Goal: Information Seeking & Learning: Learn about a topic

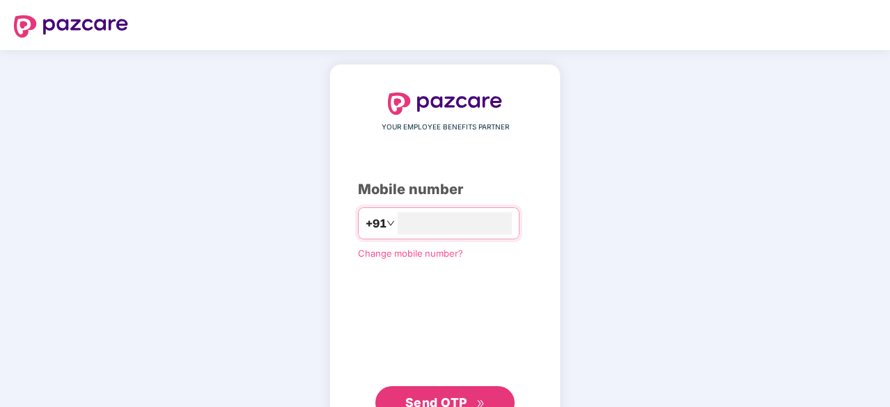
type input "**********"
click at [426, 404] on span "Send OTP" at bounding box center [436, 401] width 62 height 15
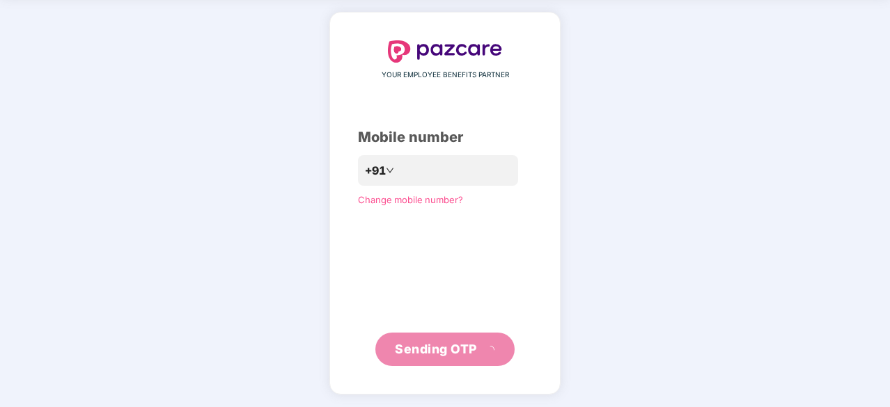
scroll to position [46, 0]
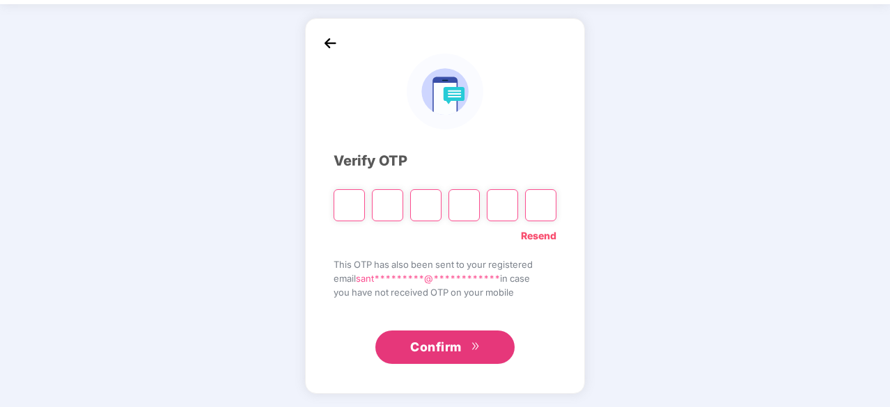
type input "*"
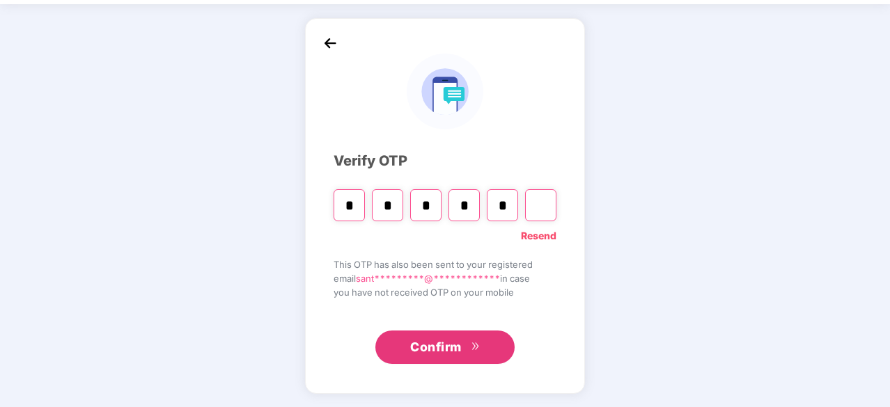
type input "*"
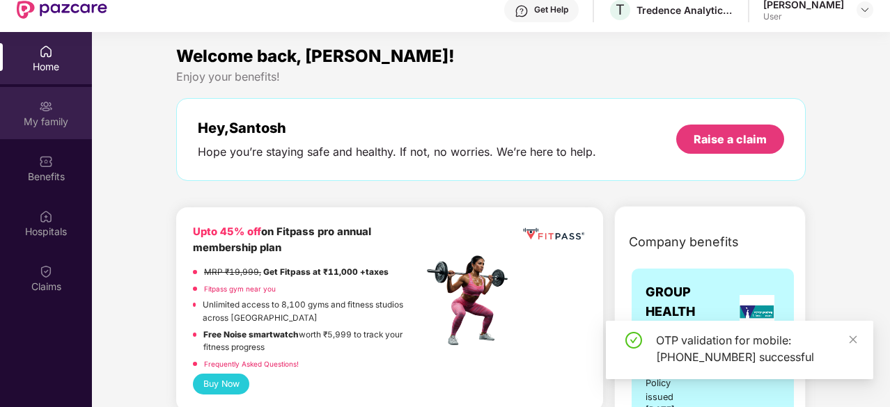
click at [56, 115] on div "My family" at bounding box center [46, 122] width 92 height 14
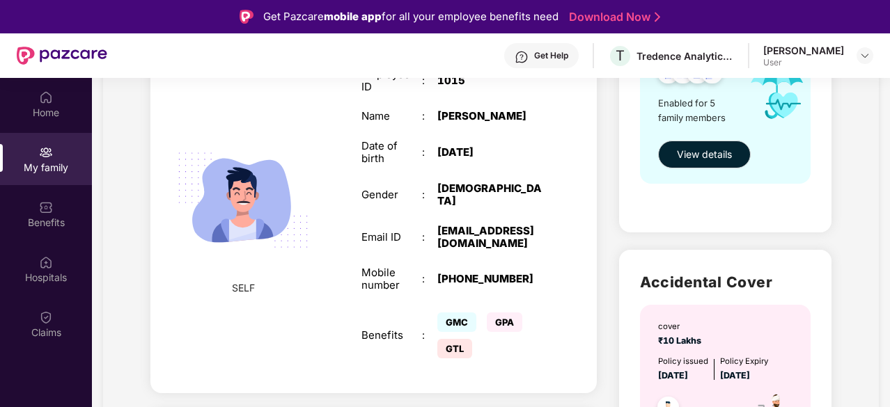
scroll to position [270, 0]
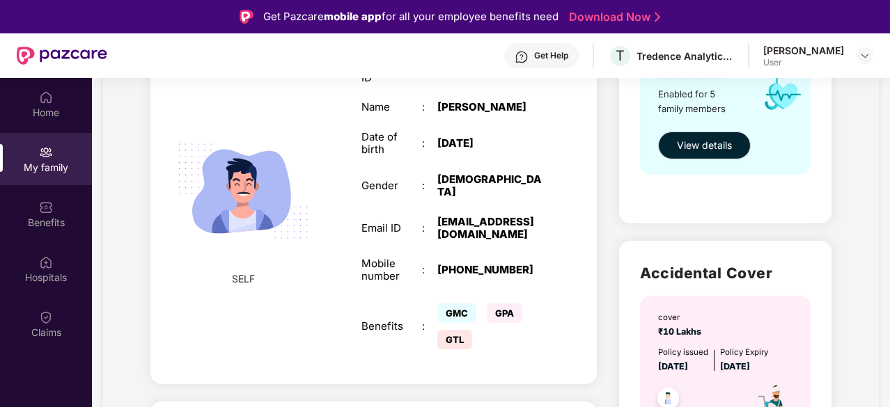
click at [485, 243] on div "Employee ID : 1015 Name : Santosh Kumar G Date of birth : 12 Sept 1986 Gender :…" at bounding box center [451, 206] width 209 height 329
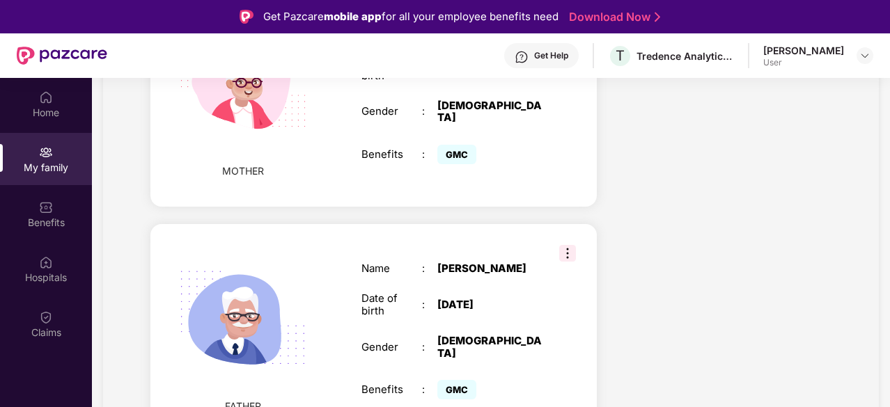
scroll to position [78, 0]
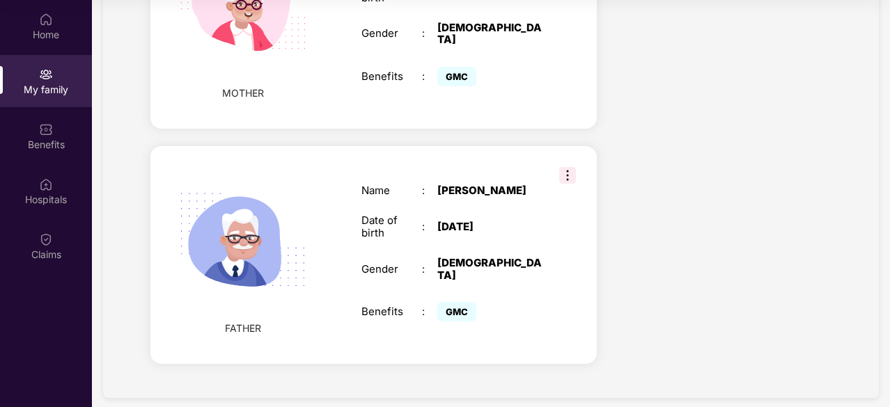
click at [501, 233] on div "Date of birth : 05 Sept 1957" at bounding box center [451, 226] width 181 height 25
click at [569, 167] on img at bounding box center [567, 175] width 17 height 17
click at [485, 228] on div "05 Sept 1957" at bounding box center [490, 227] width 106 height 13
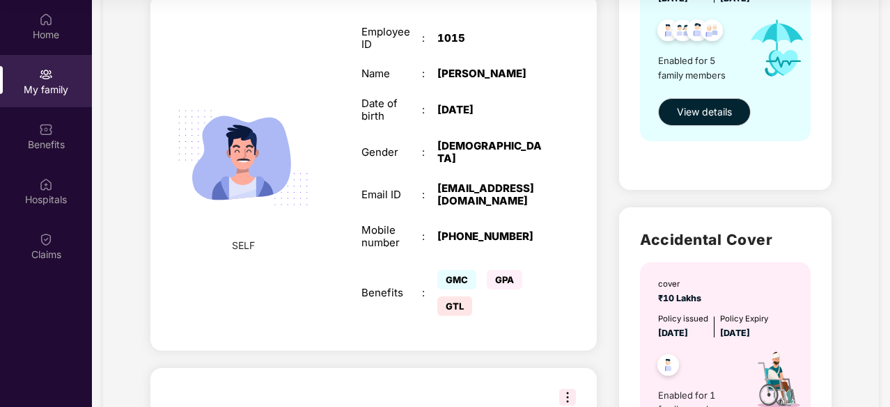
scroll to position [0, 0]
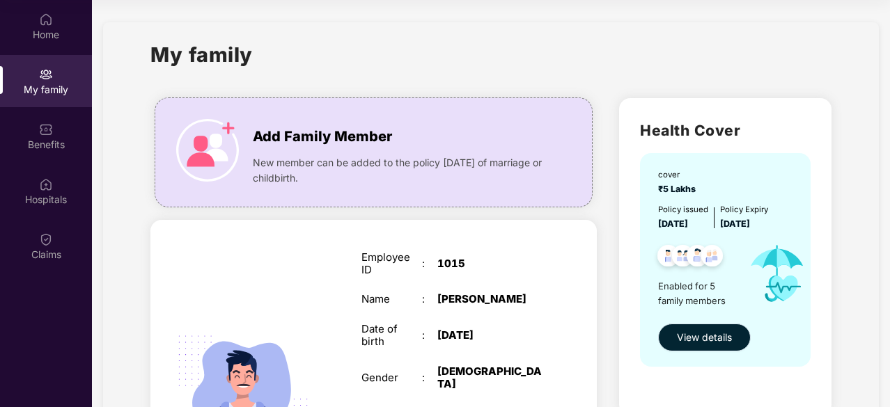
click at [695, 340] on span "View details" at bounding box center [704, 337] width 55 height 15
